Goal: Check status: Check status

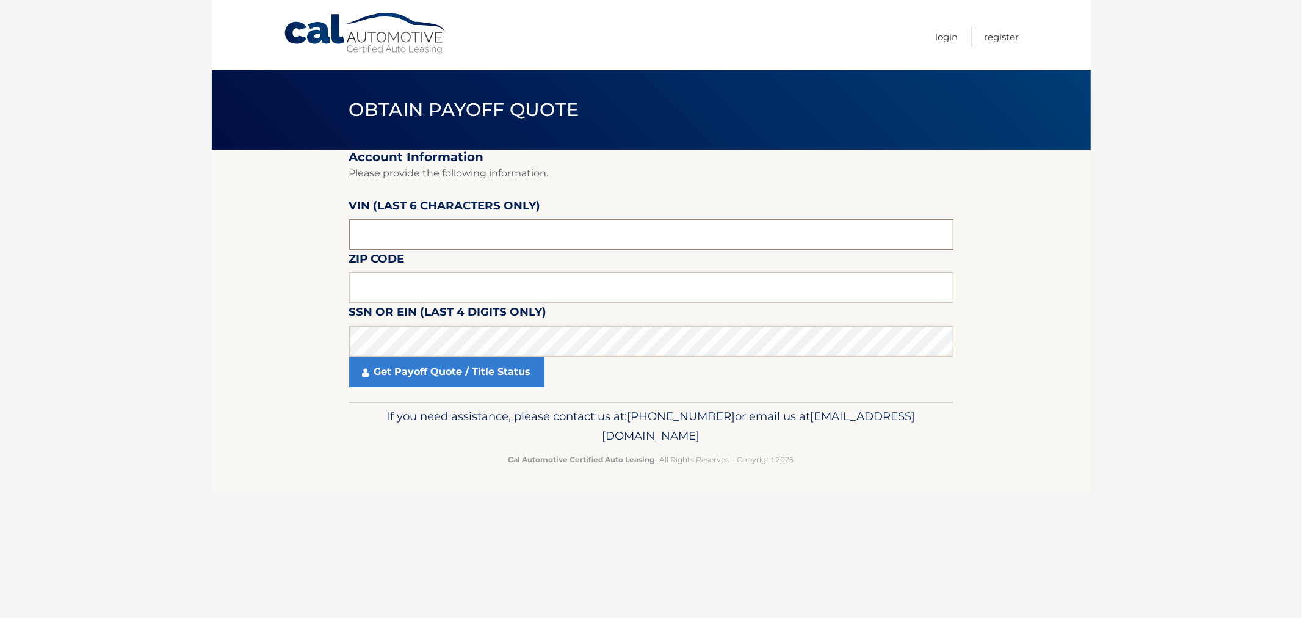
click at [382, 226] on input "text" at bounding box center [651, 234] width 604 height 31
type input "733378"
click button "For Originating Dealer" at bounding box center [0, 0] width 0 height 0
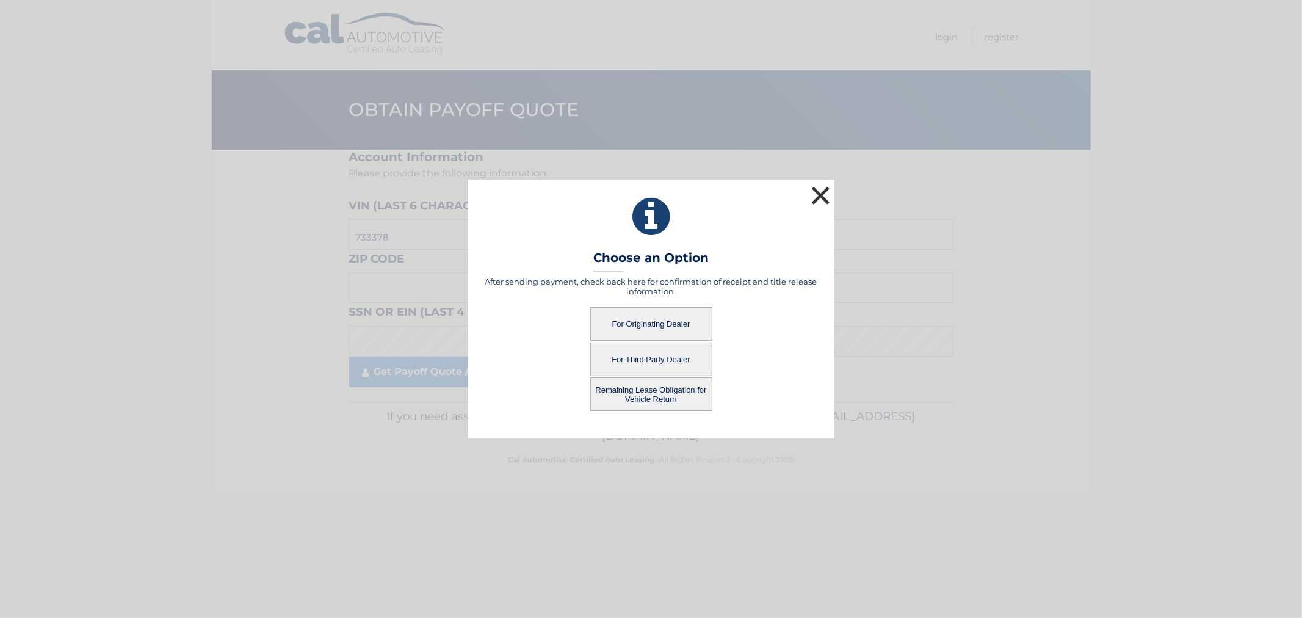
click at [822, 192] on button "×" at bounding box center [821, 195] width 24 height 24
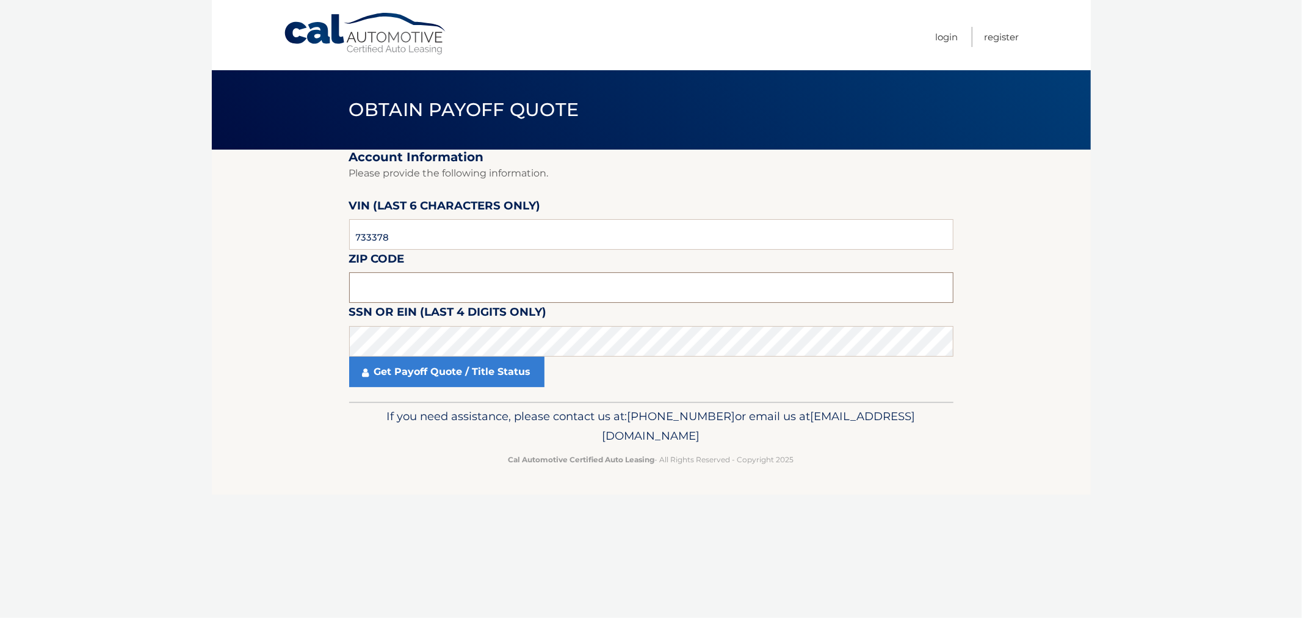
click at [400, 285] on input "text" at bounding box center [651, 287] width 604 height 31
type input "11542"
click at [391, 372] on link "Get Payoff Quote / Title Status" at bounding box center [446, 371] width 195 height 31
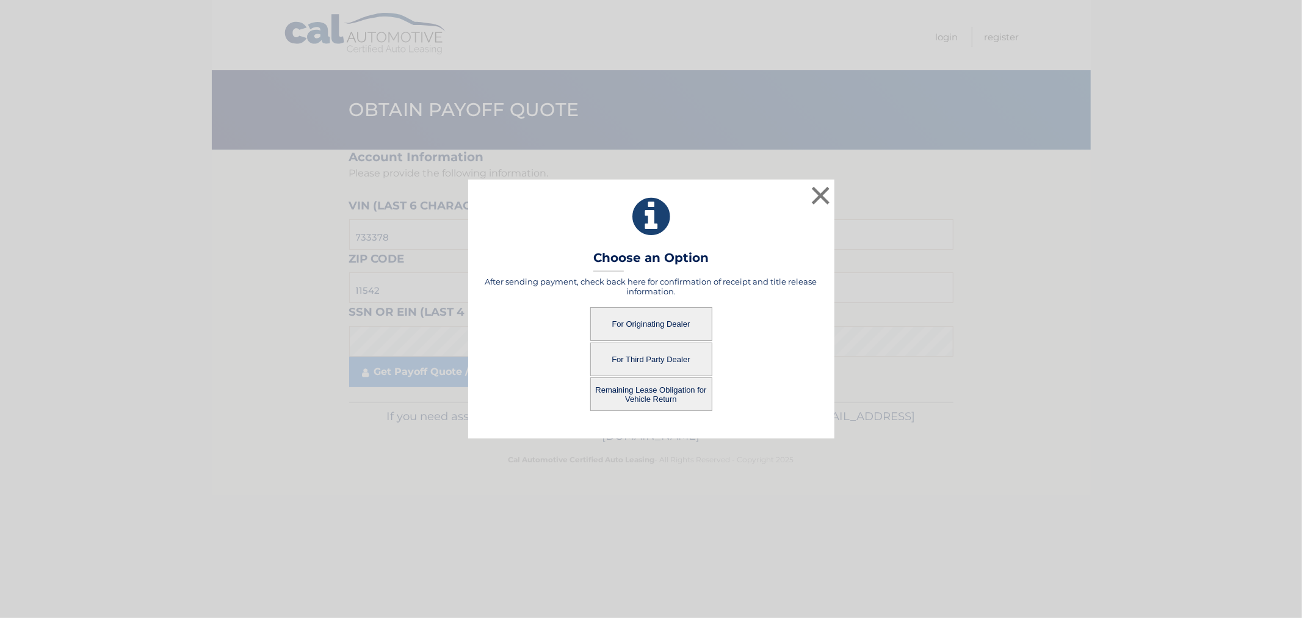
click at [642, 324] on button "For Originating Dealer" at bounding box center [651, 324] width 122 height 34
click at [654, 320] on button "For Originating Dealer" at bounding box center [651, 324] width 122 height 34
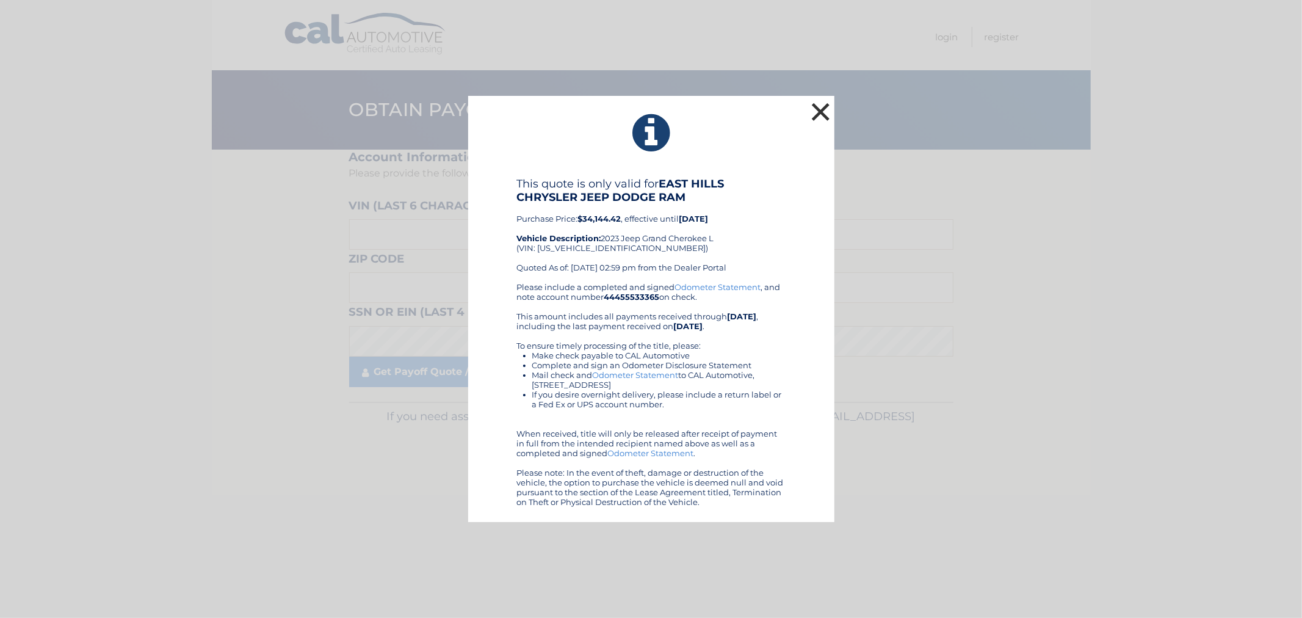
click at [821, 109] on button "×" at bounding box center [821, 111] width 24 height 24
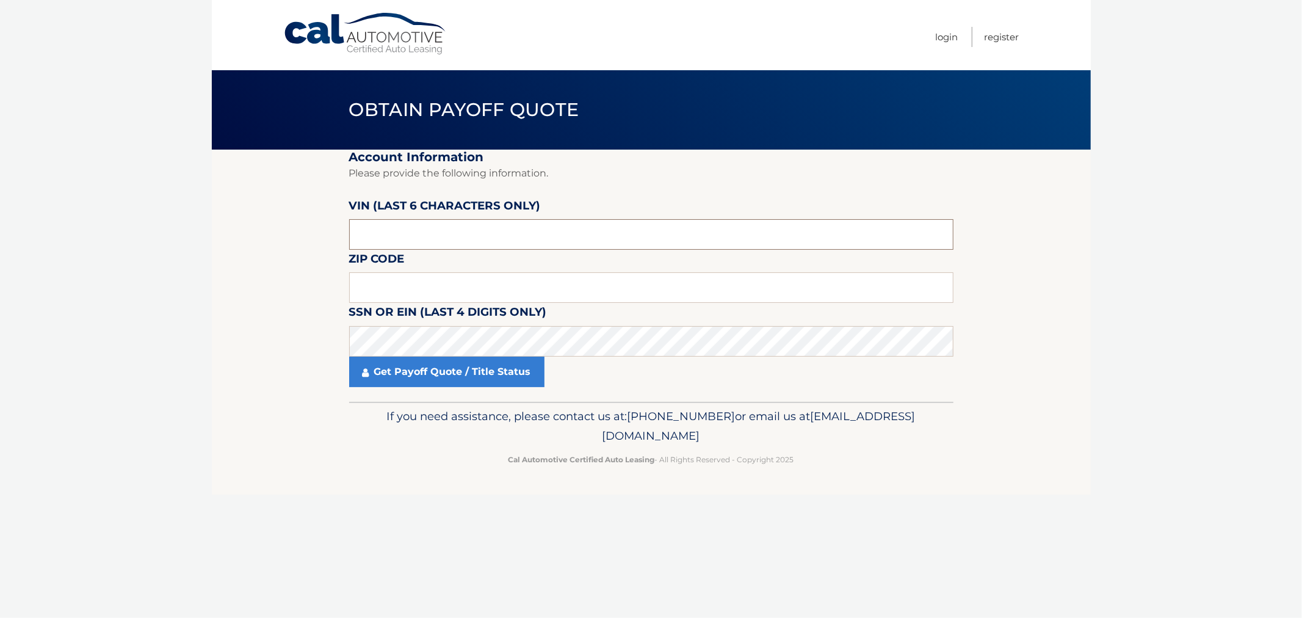
click at [386, 237] on input "text" at bounding box center [651, 234] width 604 height 31
type input "p87333"
type input "11542"
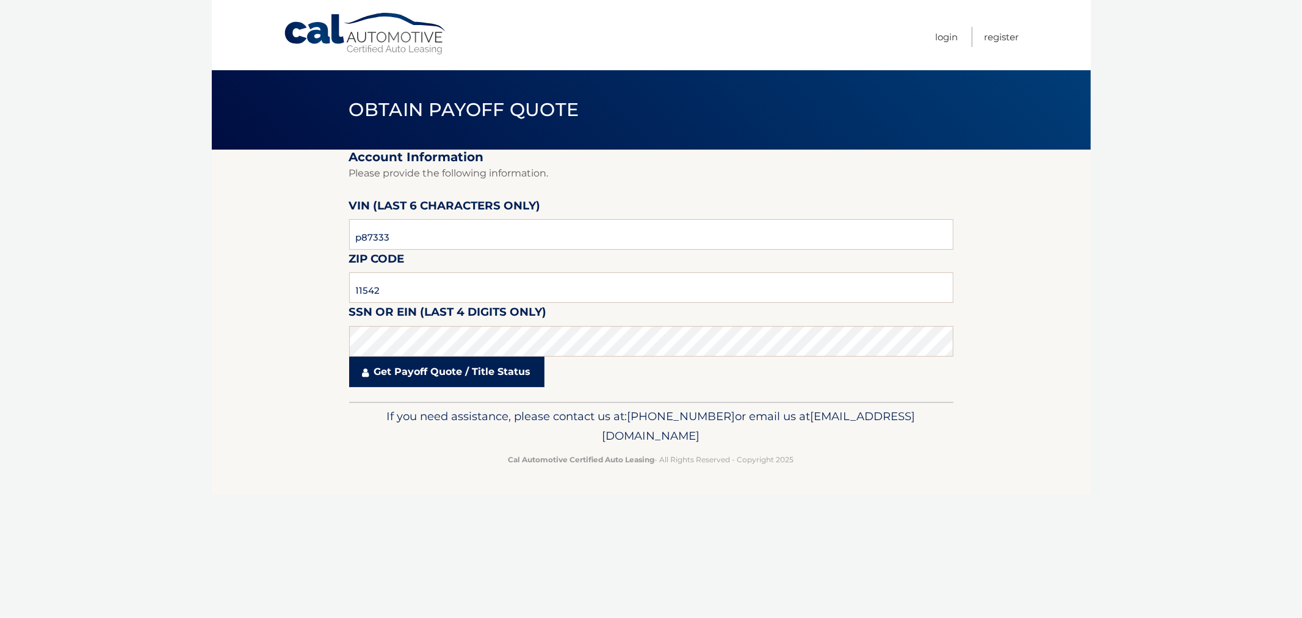
click at [411, 366] on link "Get Payoff Quote / Title Status" at bounding box center [446, 371] width 195 height 31
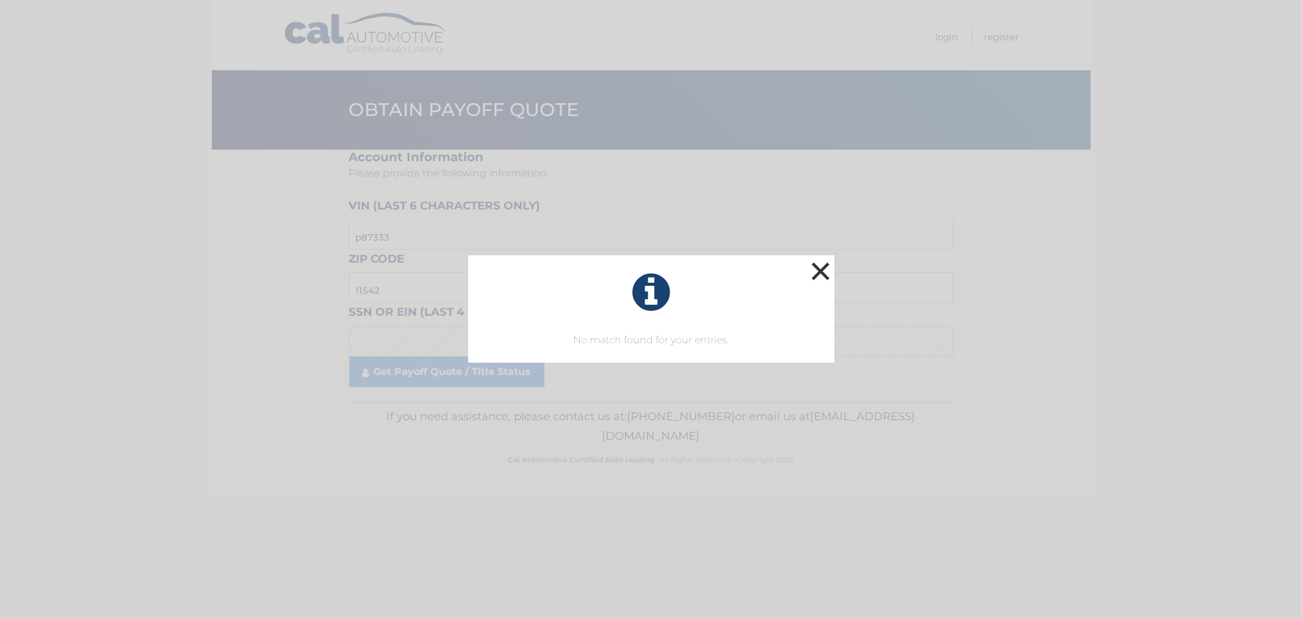
click at [819, 271] on button "×" at bounding box center [821, 271] width 24 height 24
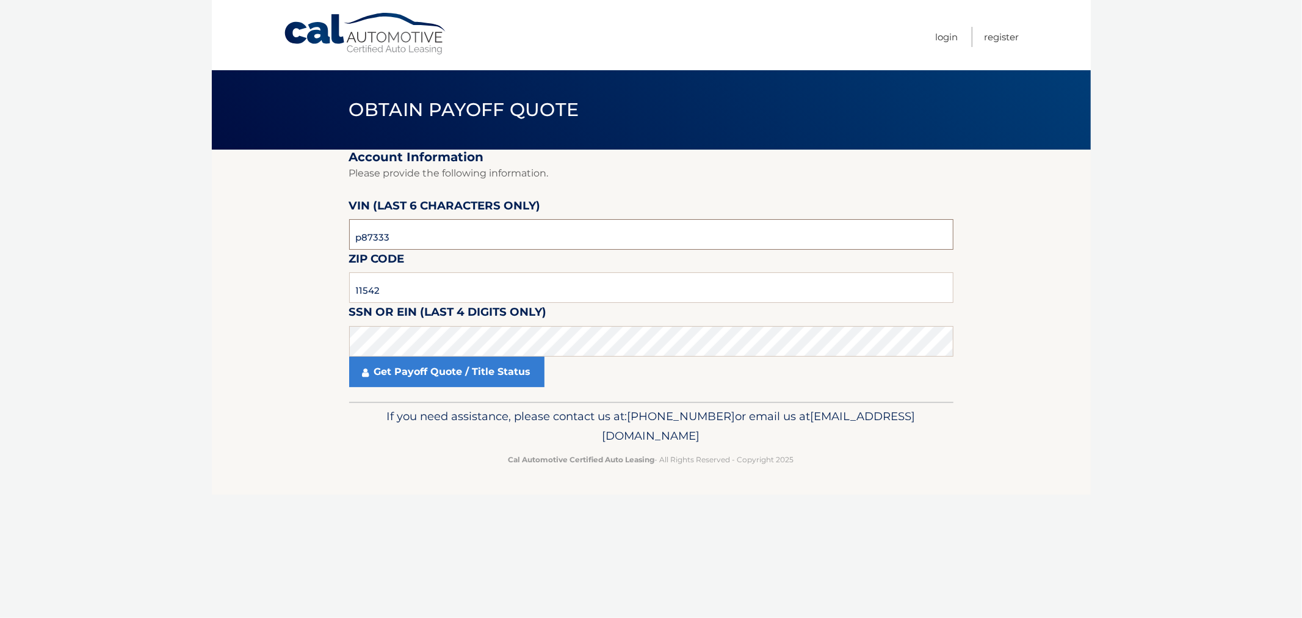
drag, startPoint x: 359, startPoint y: 236, endPoint x: 294, endPoint y: 227, distance: 65.3
click at [294, 227] on section "Account Information Please provide the following information. VIN (last 6 chara…" at bounding box center [651, 276] width 879 height 252
type input "733378"
click at [430, 379] on link "Get Payoff Quote / Title Status" at bounding box center [446, 371] width 195 height 31
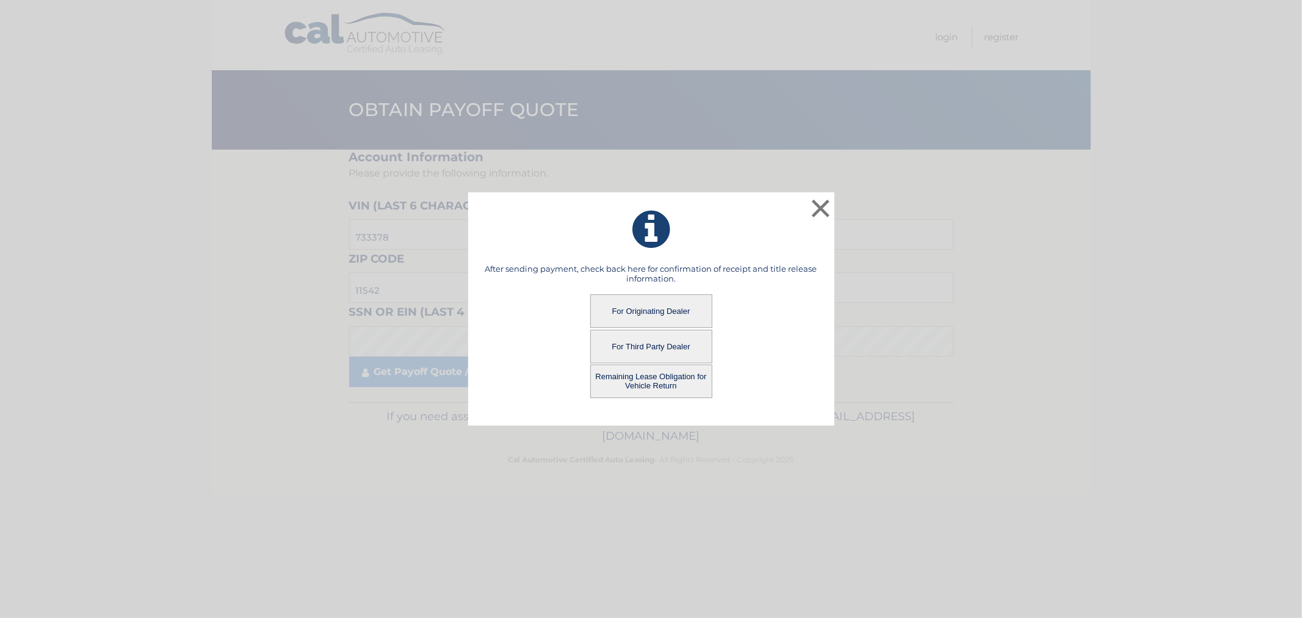
click at [639, 377] on button "Remaining Lease Obligation for Vehicle Return" at bounding box center [651, 381] width 122 height 34
click at [657, 379] on button "Remaining Lease Obligation for Vehicle Return" at bounding box center [651, 381] width 122 height 34
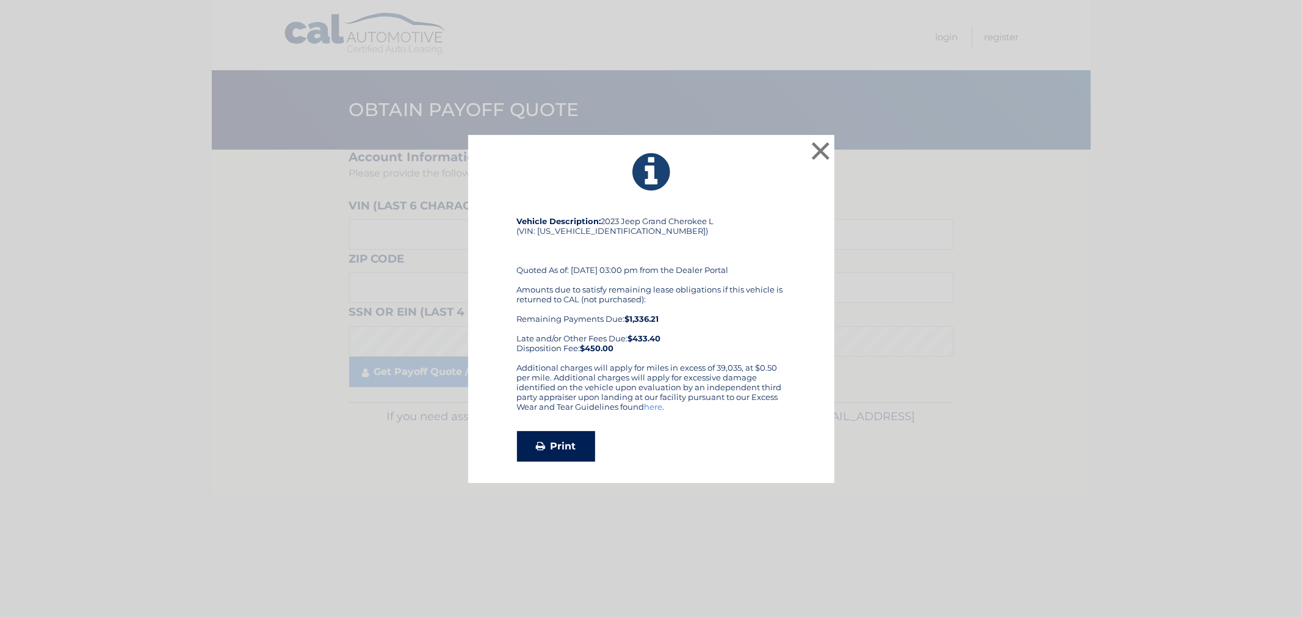
click at [563, 448] on link "Print" at bounding box center [556, 446] width 78 height 31
click at [822, 151] on button "×" at bounding box center [821, 151] width 24 height 24
